Goal: Task Accomplishment & Management: Manage account settings

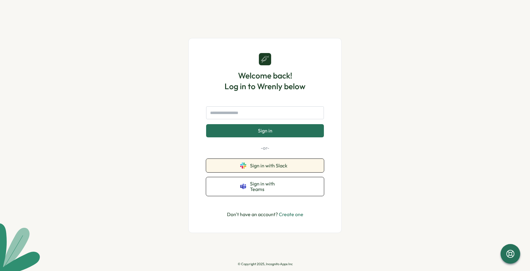
click at [293, 172] on button "Sign in with Slack" at bounding box center [265, 165] width 118 height 13
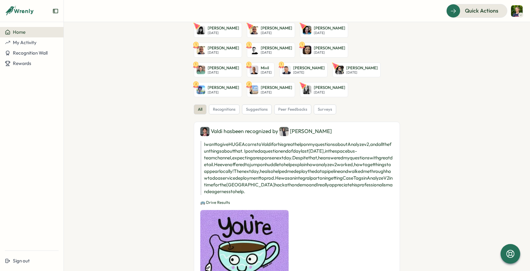
scroll to position [12, 0]
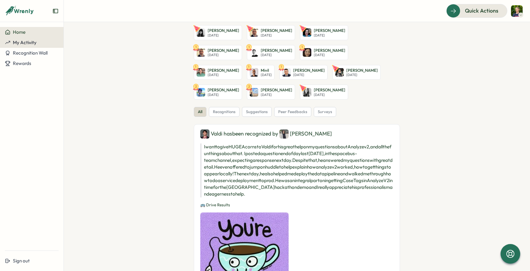
click at [32, 41] on span "My Activity" at bounding box center [25, 43] width 24 height 6
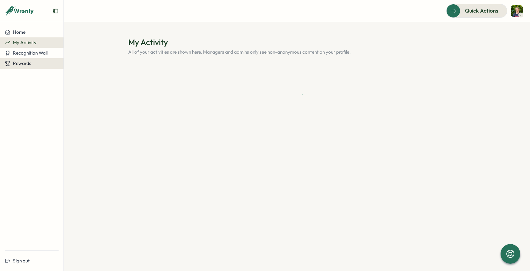
click at [32, 64] on div "Rewards" at bounding box center [32, 64] width 54 height 6
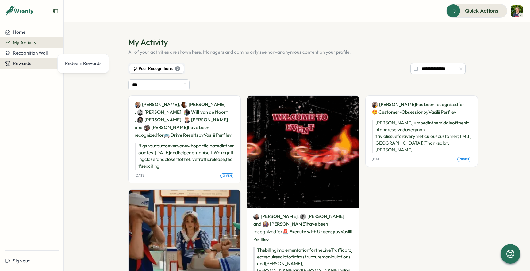
click at [24, 62] on span "Rewards" at bounding box center [22, 63] width 18 height 6
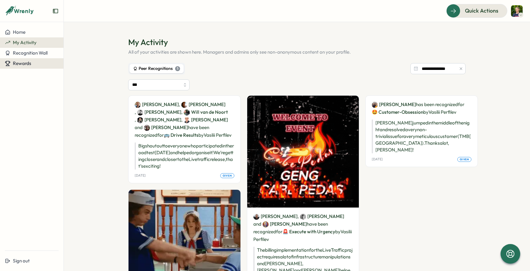
click at [23, 63] on span "Rewards" at bounding box center [22, 63] width 18 height 6
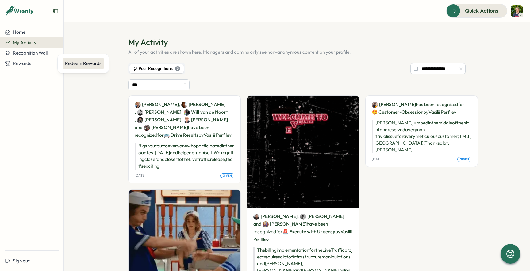
click at [63, 63] on div "Redeem Rewards" at bounding box center [83, 64] width 41 height 12
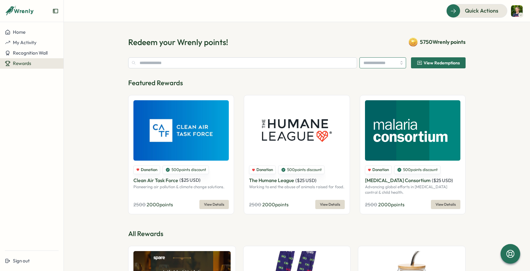
click at [379, 65] on input "search" at bounding box center [382, 62] width 47 height 11
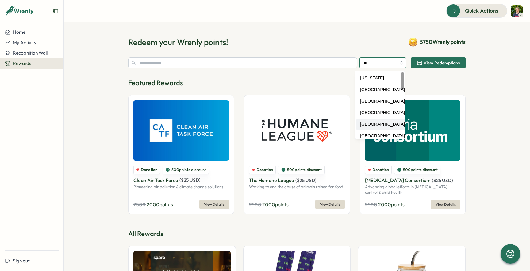
type input "******"
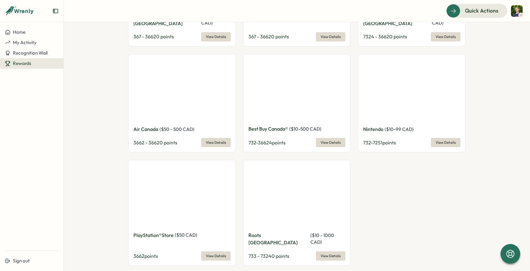
scroll to position [1076, 0]
